Goal: Information Seeking & Learning: Find specific page/section

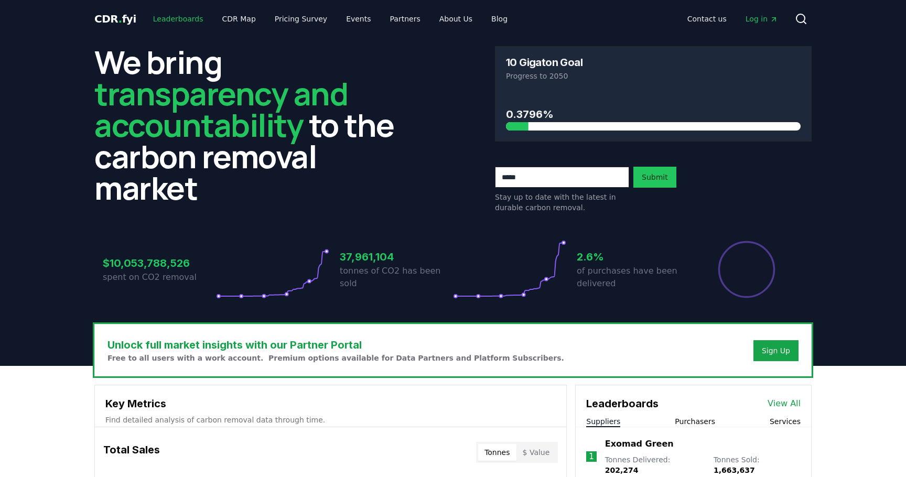
click at [177, 19] on link "Leaderboards" at bounding box center [178, 18] width 67 height 19
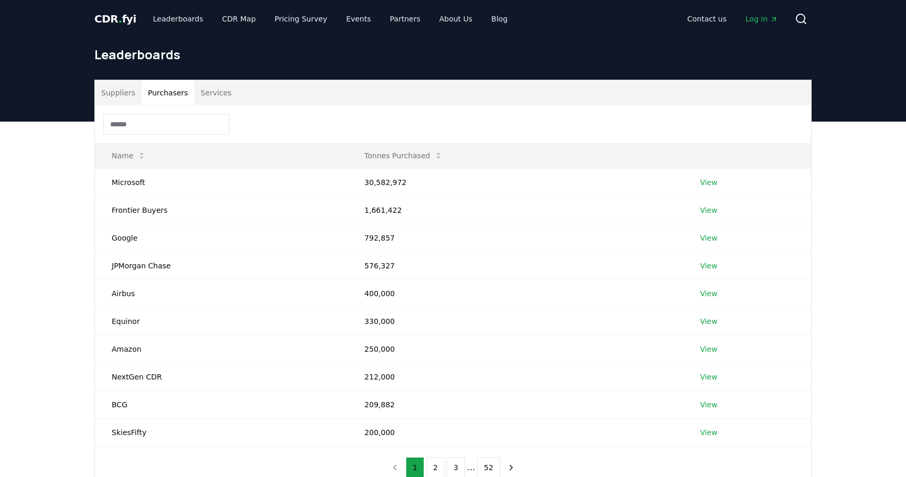
click at [174, 92] on button "Purchasers" at bounding box center [168, 92] width 53 height 25
click at [158, 130] on input at bounding box center [166, 124] width 126 height 21
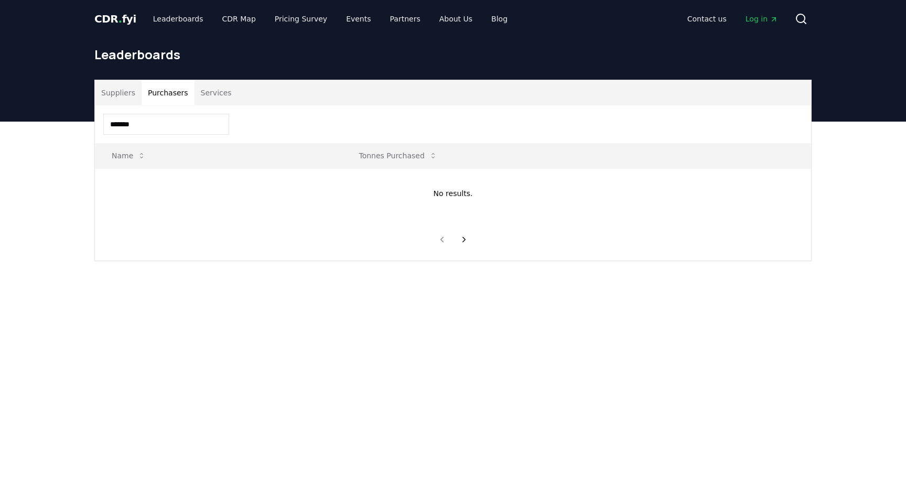
type input "*******"
